Goal: Information Seeking & Learning: Learn about a topic

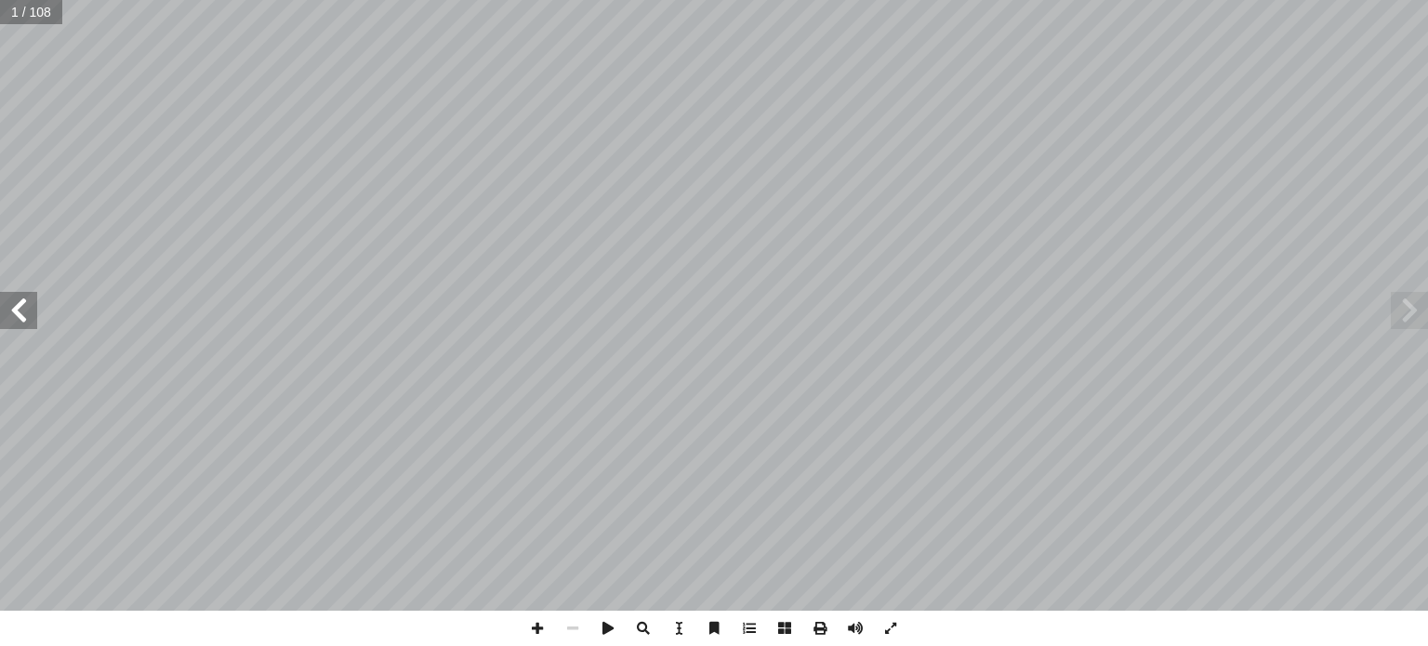
click at [15, 14] on input "text" at bounding box center [31, 12] width 62 height 24
type input "**"
click at [24, 321] on span at bounding box center [18, 310] width 37 height 37
click at [539, 631] on span at bounding box center [537, 628] width 35 height 35
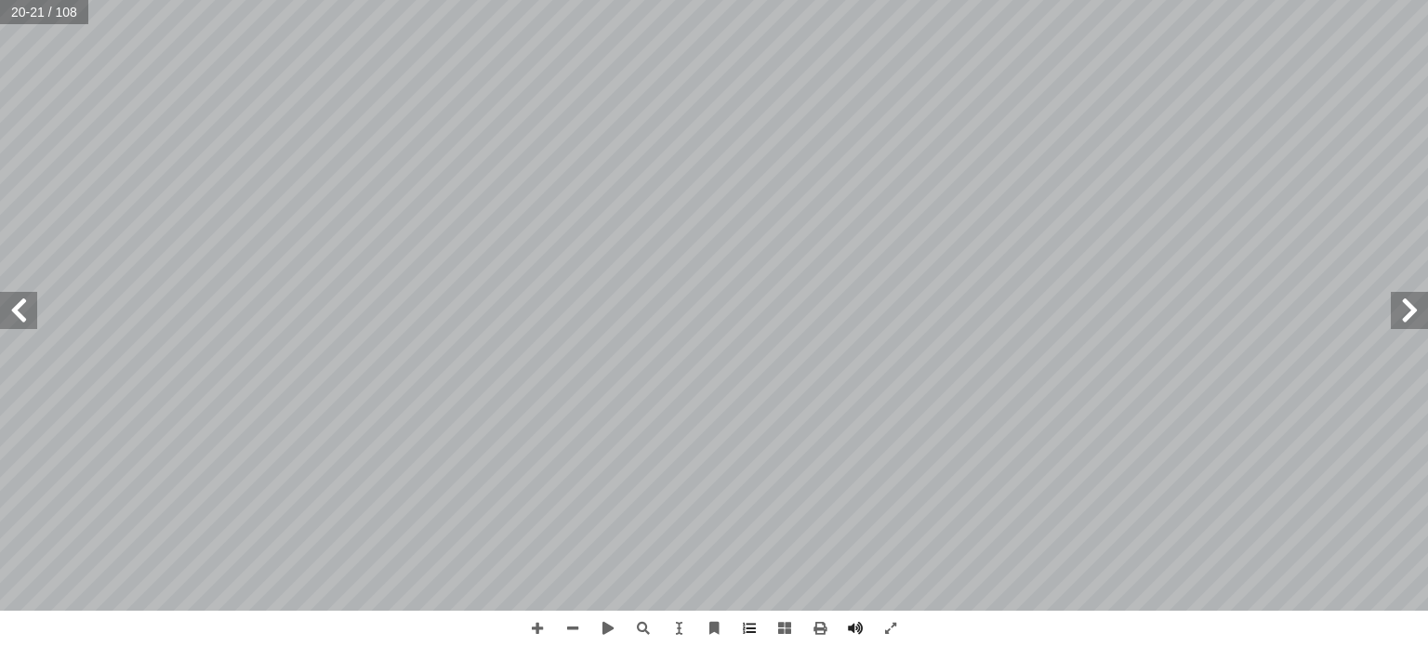
click at [11, 316] on span at bounding box center [18, 310] width 37 height 37
click at [566, 631] on span at bounding box center [572, 628] width 35 height 35
click at [20, 310] on span at bounding box center [18, 310] width 37 height 37
click at [1416, 311] on span at bounding box center [1409, 310] width 37 height 37
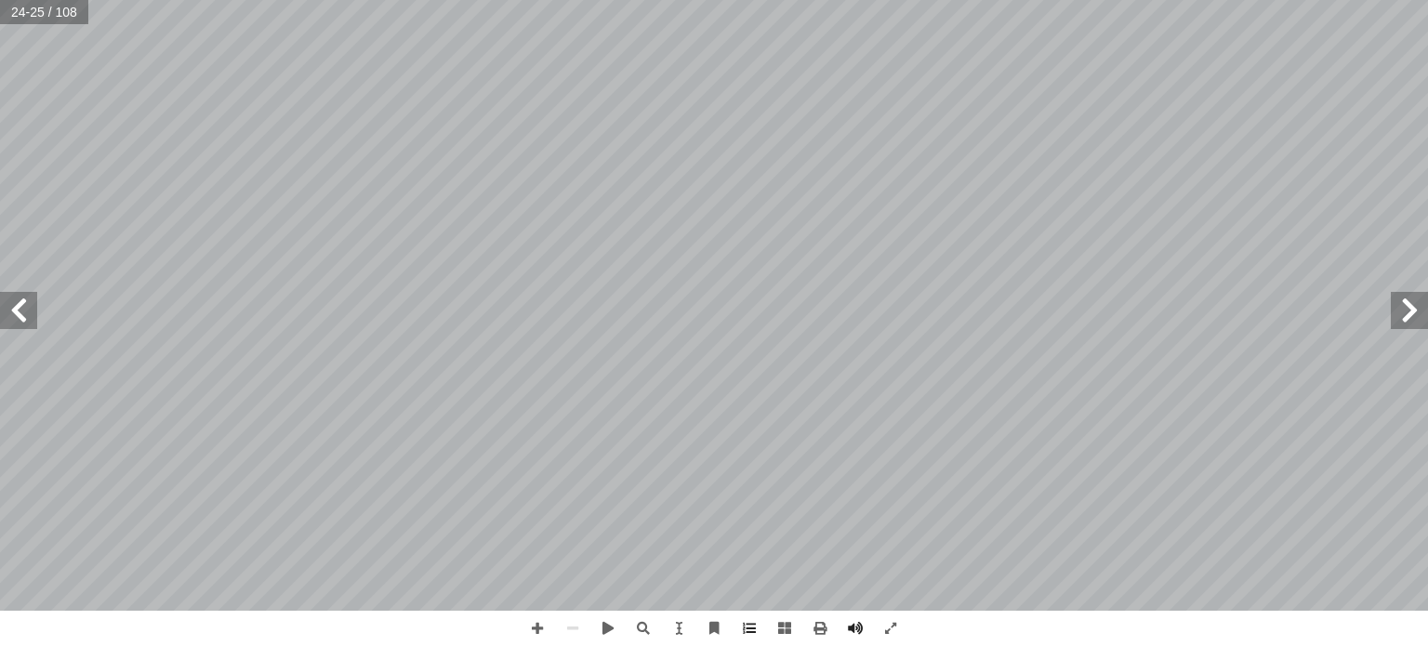
click at [1402, 312] on span at bounding box center [1409, 310] width 37 height 37
click at [26, 320] on span at bounding box center [18, 310] width 37 height 37
click at [1411, 317] on span at bounding box center [1409, 310] width 37 height 37
